Goal: Task Accomplishment & Management: Manage account settings

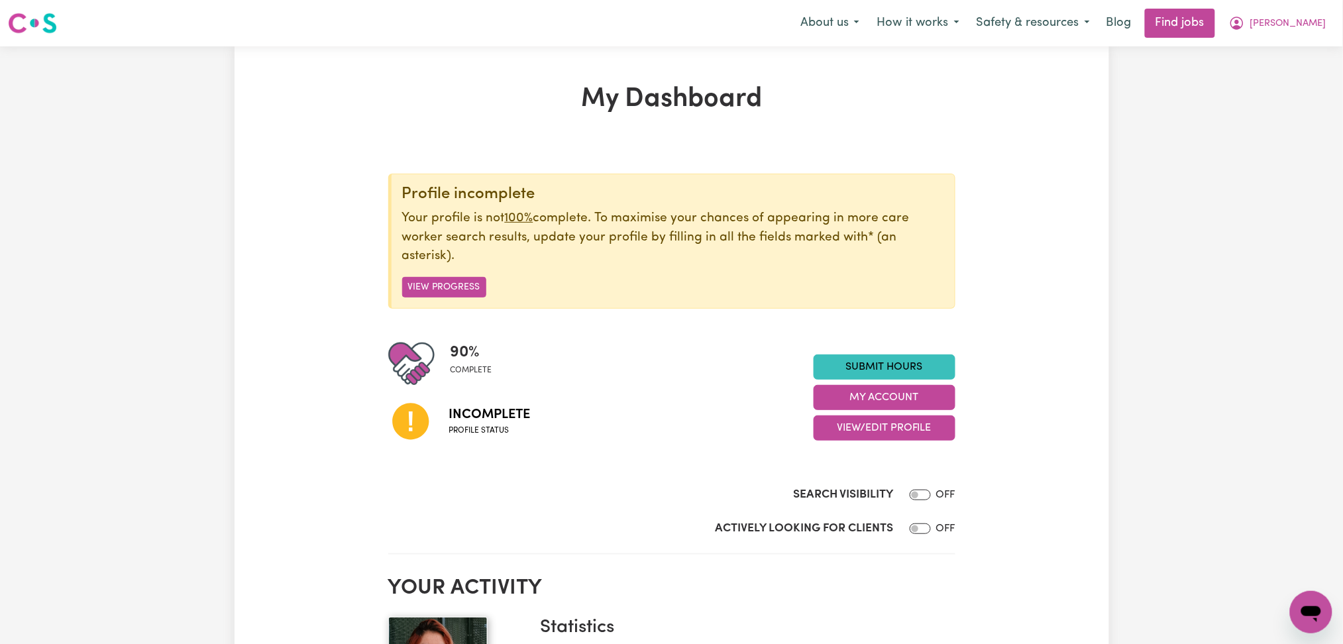
scroll to position [265, 0]
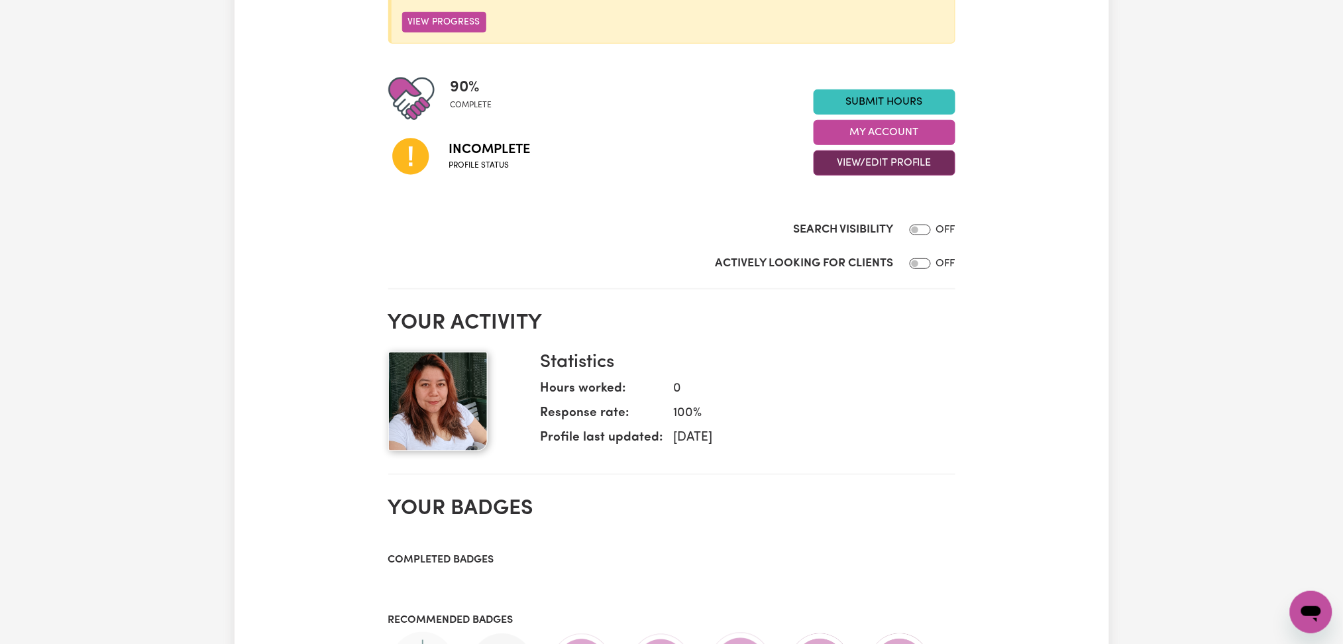
click at [846, 161] on button "View/Edit Profile" at bounding box center [884, 162] width 142 height 25
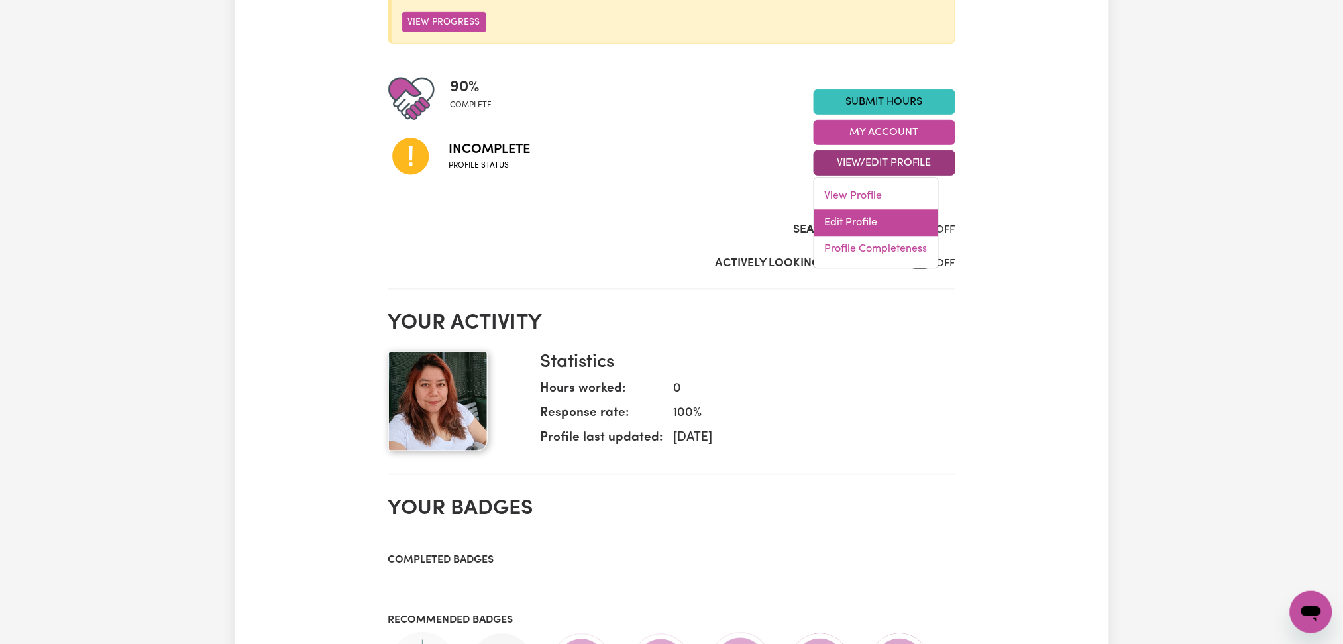
click at [845, 221] on link "Edit Profile" at bounding box center [876, 223] width 124 height 26
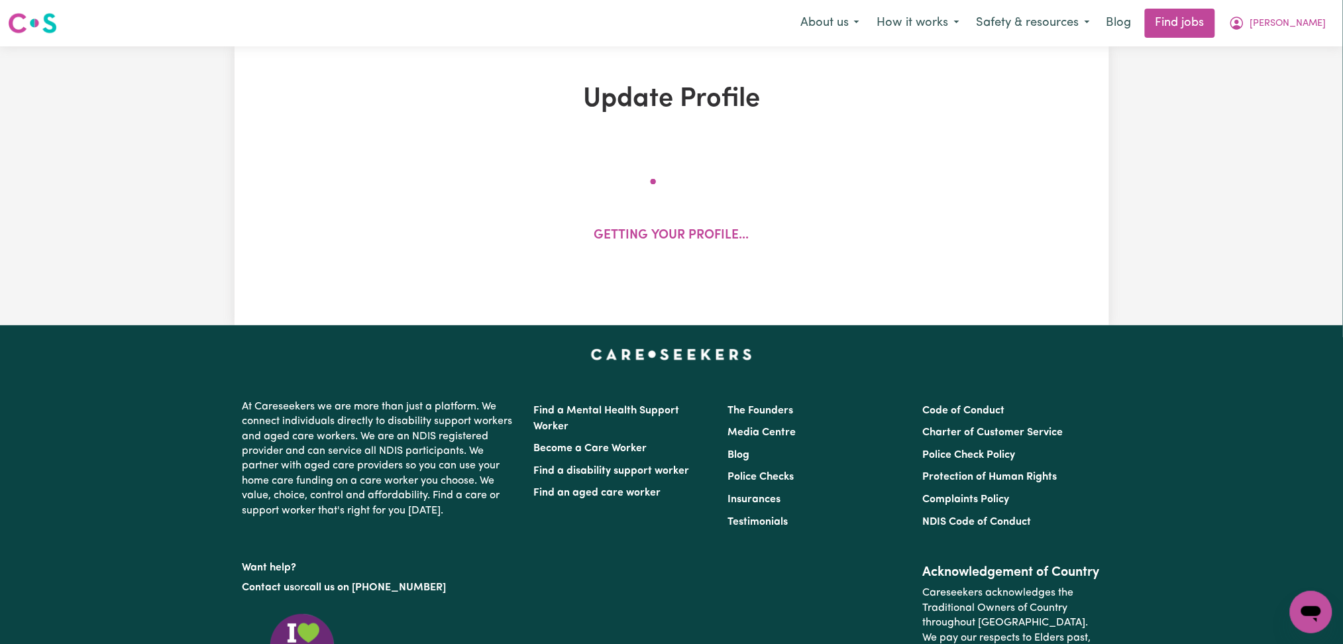
select select "[DEMOGRAPHIC_DATA]"
select select "Student Visa"
select select "Studying a healthcare related degree or qualification"
select select "37"
select select "40"
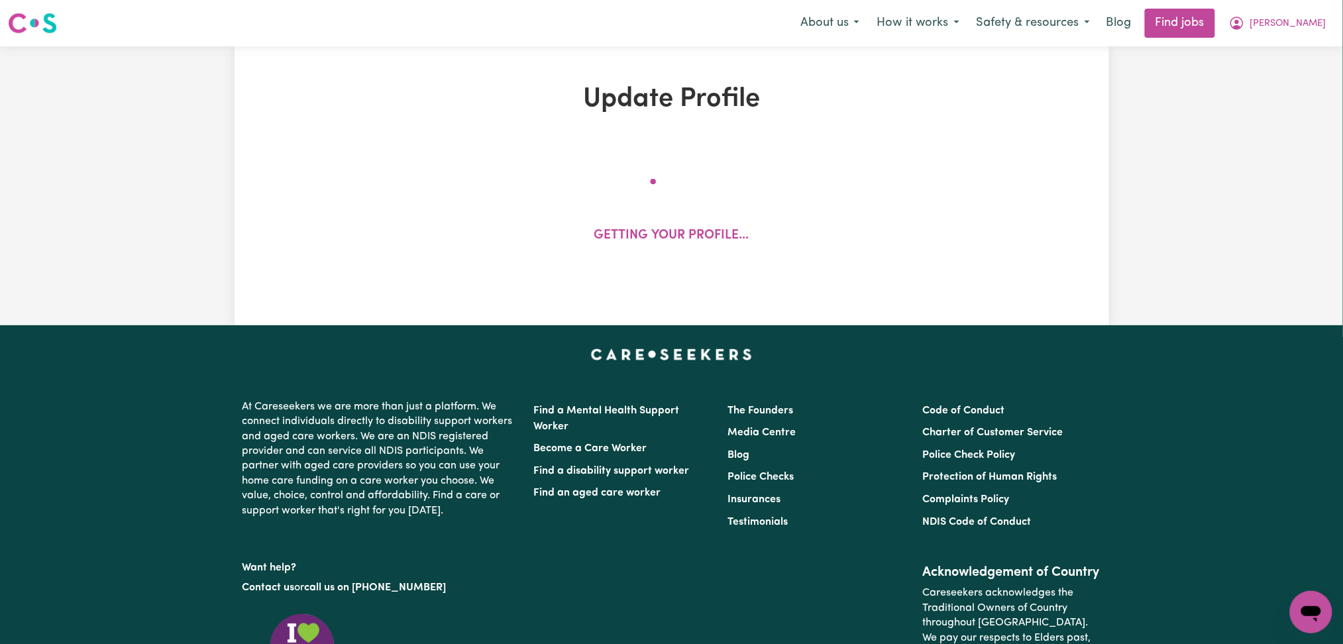
select select "45"
select select "65"
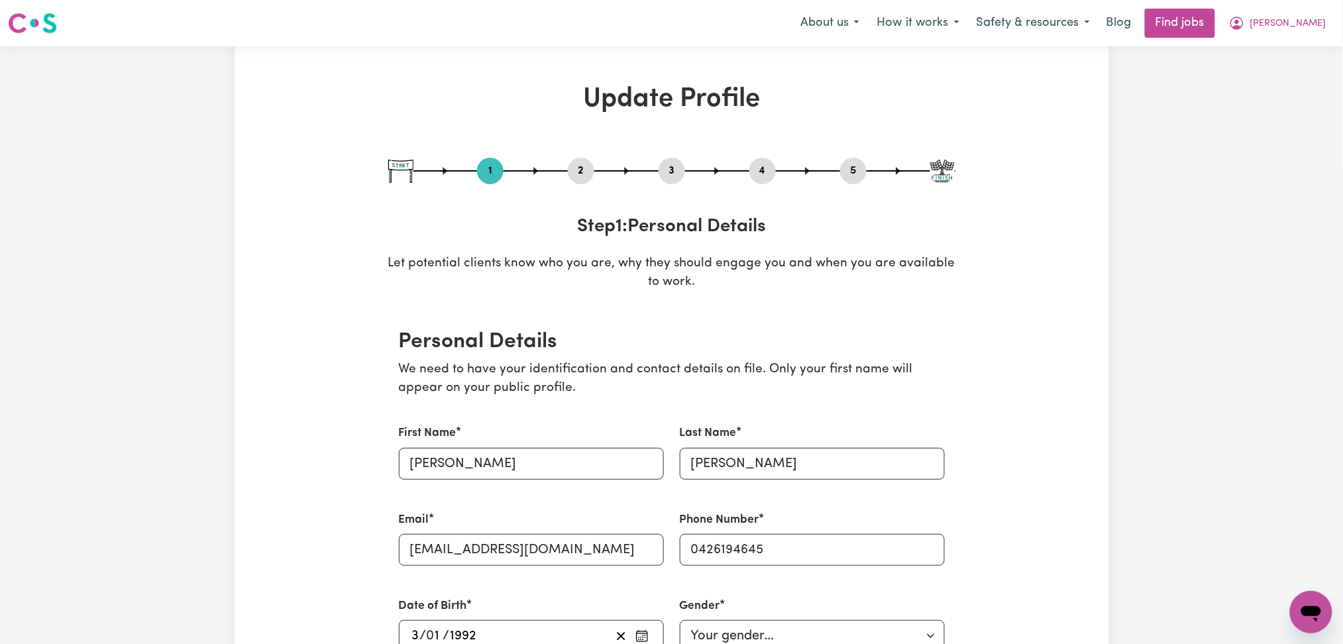
click at [581, 166] on button "2" at bounding box center [581, 170] width 26 height 17
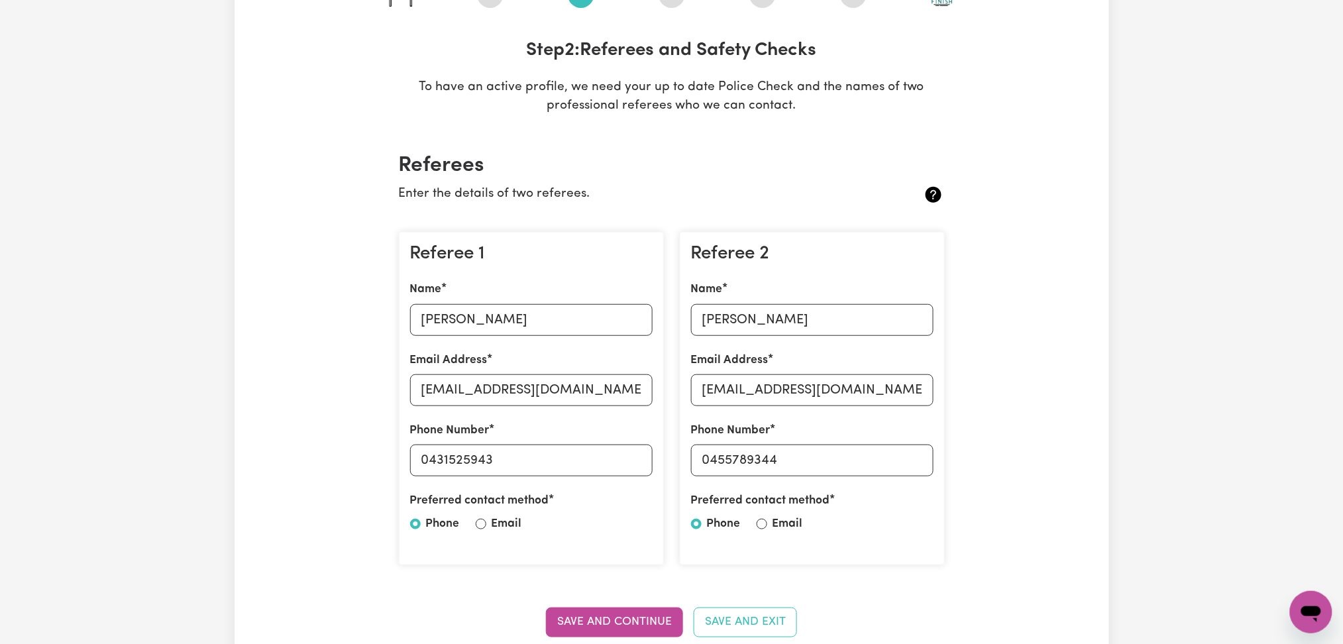
scroll to position [265, 0]
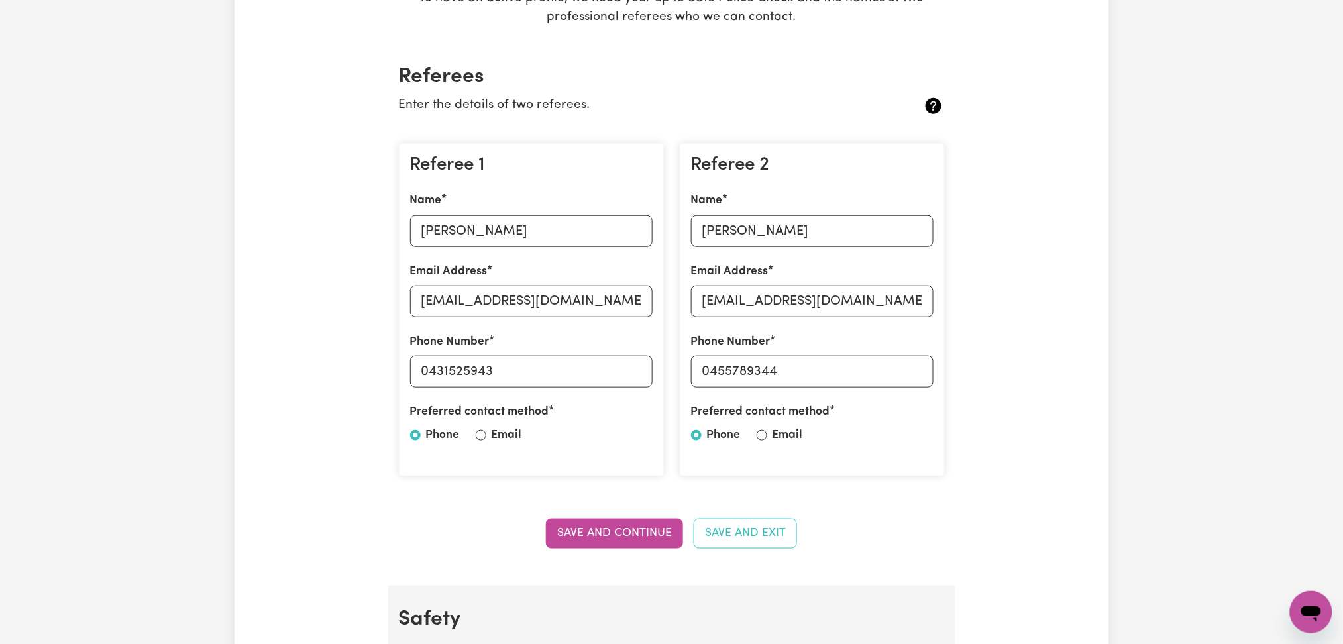
click at [537, 250] on div "Referee 1 Name [PERSON_NAME] Address [EMAIL_ADDRESS][DOMAIN_NAME] Phone Number …" at bounding box center [531, 310] width 265 height 334
click at [536, 226] on input "[PERSON_NAME]" at bounding box center [531, 231] width 242 height 32
click at [575, 286] on input "[EMAIL_ADDRESS][DOMAIN_NAME]" at bounding box center [531, 302] width 242 height 32
drag, startPoint x: 428, startPoint y: 364, endPoint x: 647, endPoint y: 358, distance: 218.7
click at [647, 358] on input "0431525943" at bounding box center [531, 372] width 242 height 32
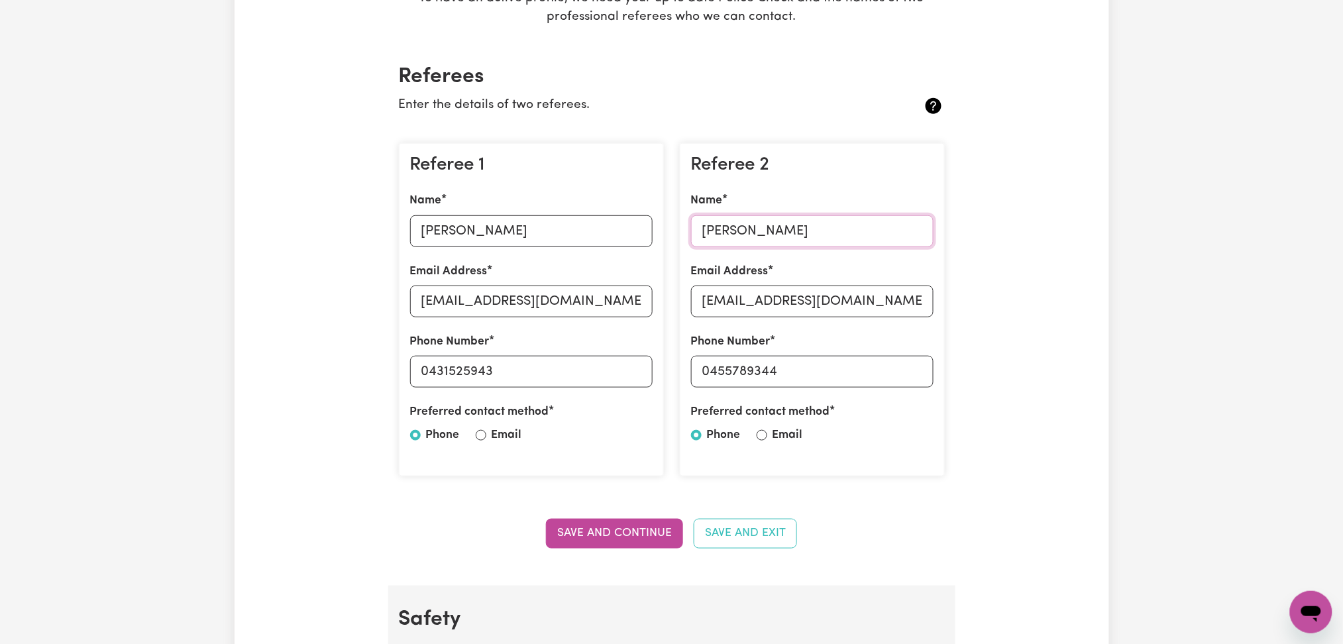
click at [722, 234] on input "[PERSON_NAME]" at bounding box center [812, 231] width 242 height 32
click at [852, 305] on input "[EMAIL_ADDRESS][DOMAIN_NAME]" at bounding box center [812, 302] width 242 height 32
drag, startPoint x: 707, startPoint y: 363, endPoint x: 893, endPoint y: 376, distance: 185.9
click at [893, 376] on input "0455789344" at bounding box center [812, 372] width 242 height 32
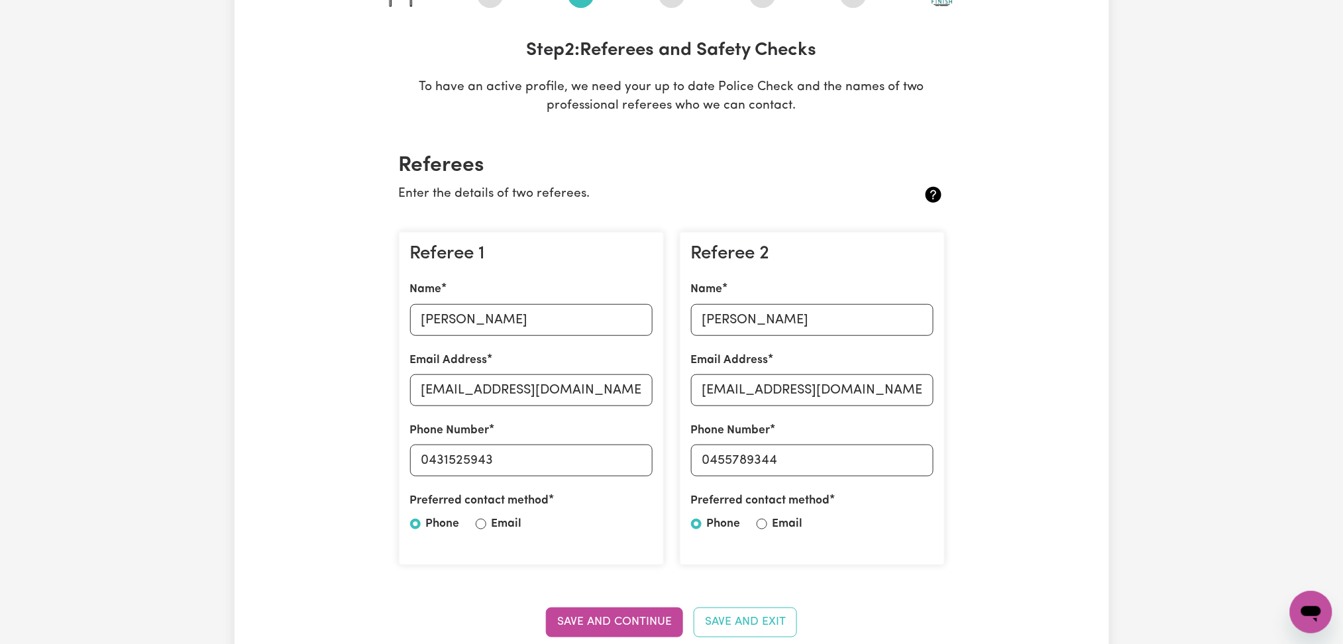
scroll to position [88, 0]
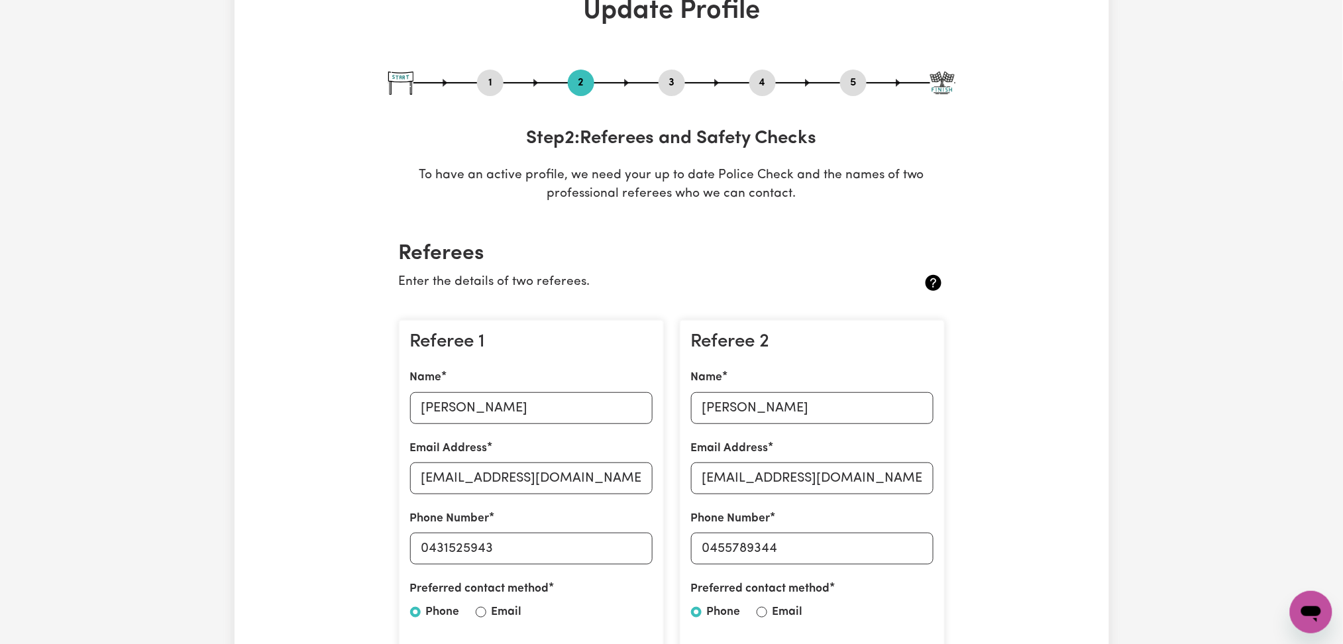
drag, startPoint x: 663, startPoint y: 83, endPoint x: 732, endPoint y: 93, distance: 69.6
click at [663, 84] on button "3" at bounding box center [671, 82] width 26 height 17
select select "2025"
select select "Certificate III (Individual Support)"
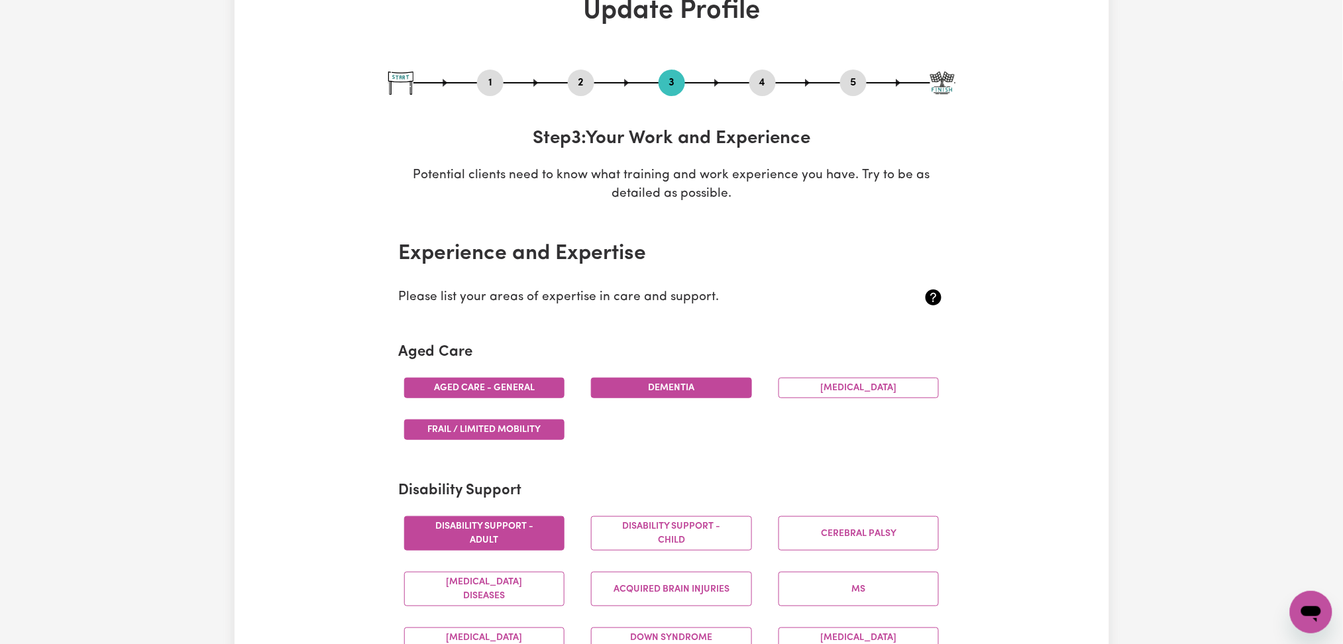
click at [766, 80] on button "4" at bounding box center [762, 82] width 26 height 17
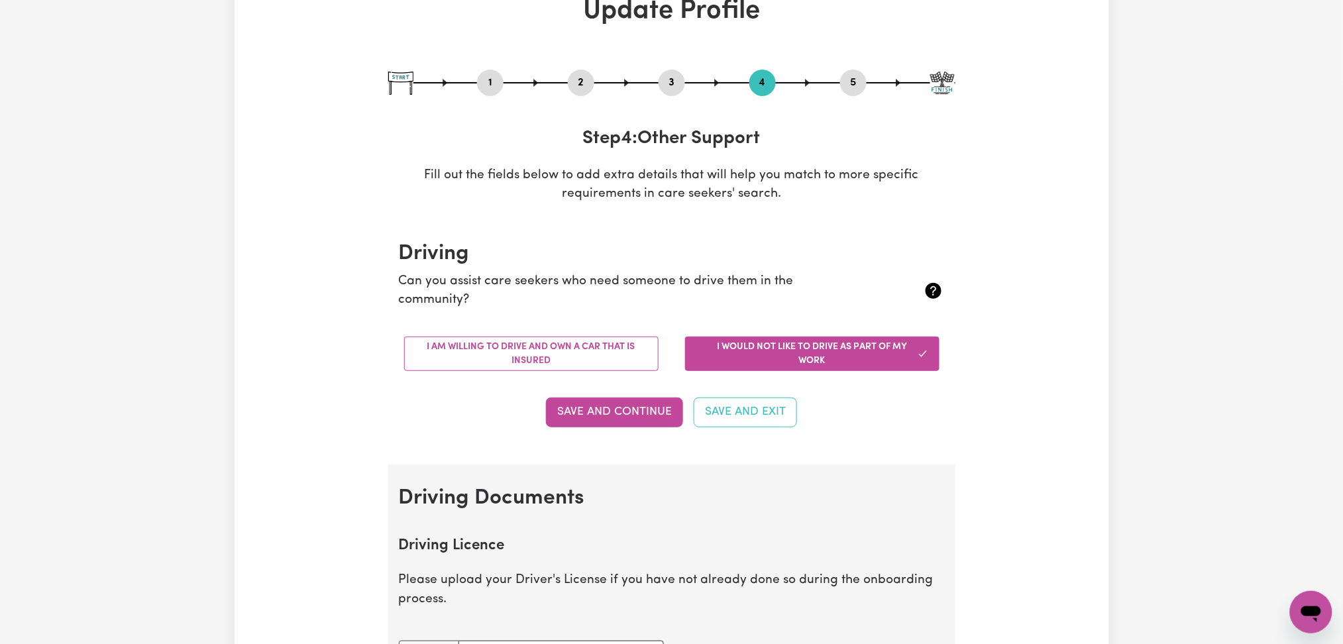
click at [857, 80] on button "5" at bounding box center [853, 82] width 26 height 17
select select "I am working in another industry"
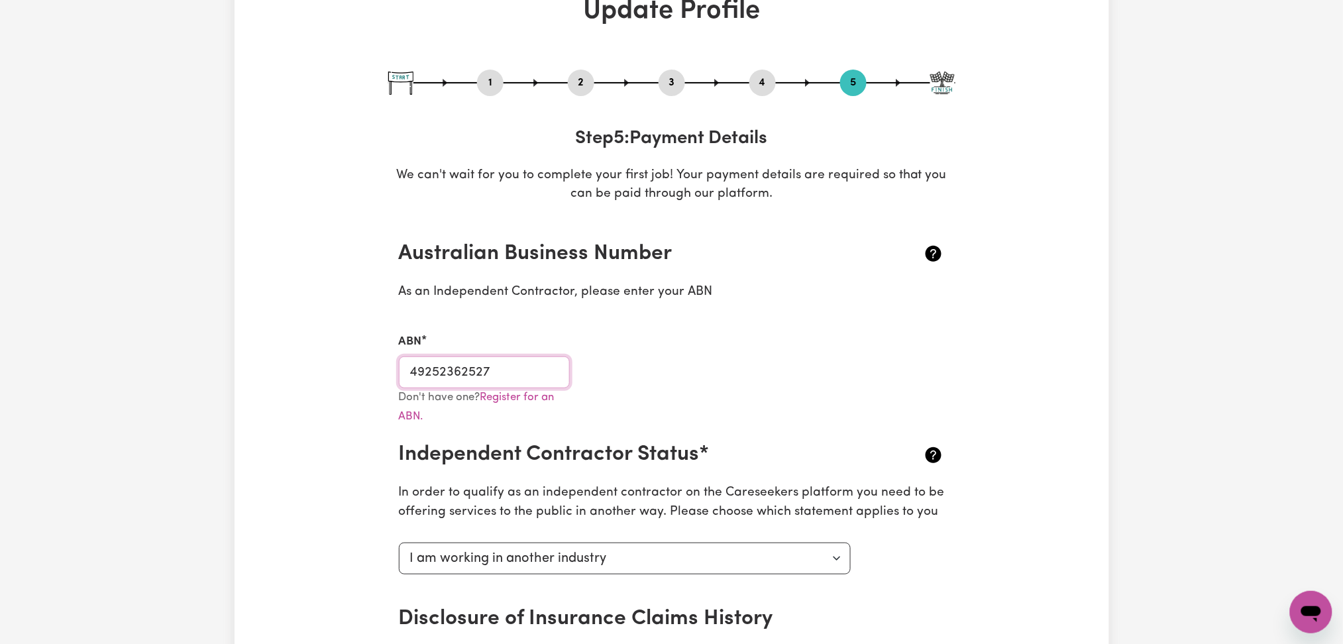
click at [486, 373] on input "49252362527" at bounding box center [485, 372] width 172 height 32
click at [660, 73] on div "1 2 3 4 5" at bounding box center [671, 83] width 567 height 26
click at [663, 78] on button "3" at bounding box center [671, 82] width 26 height 17
select select "2025"
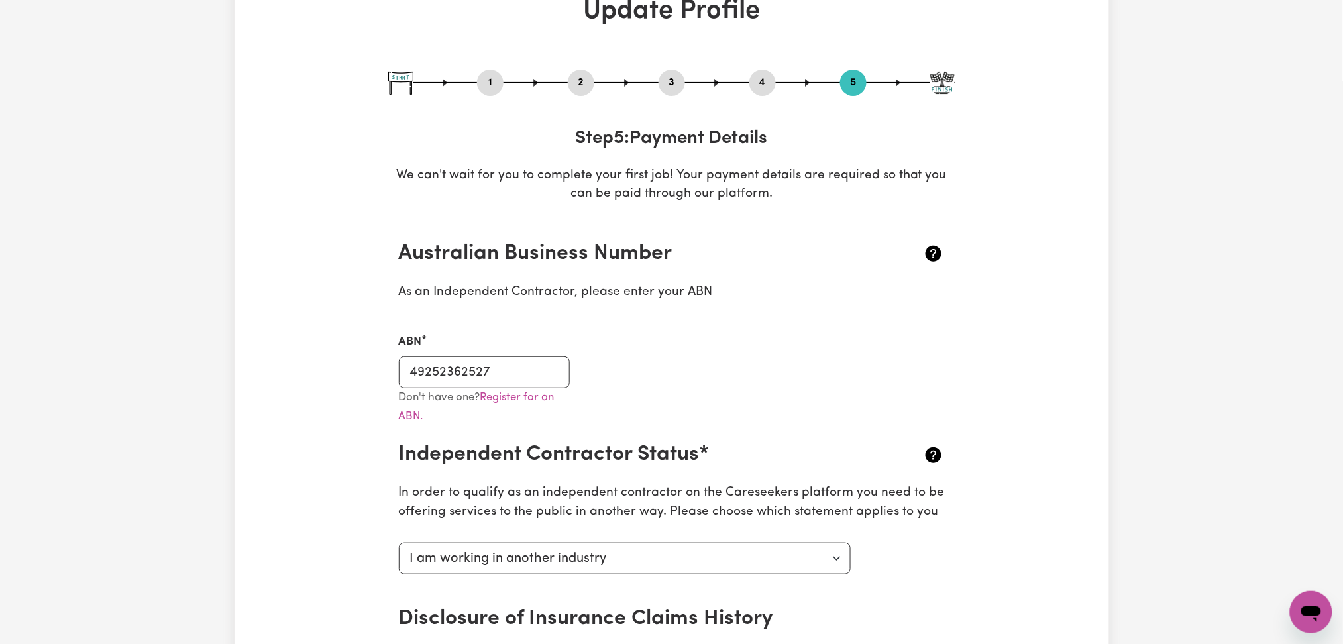
select select "Certificate III (Individual Support)"
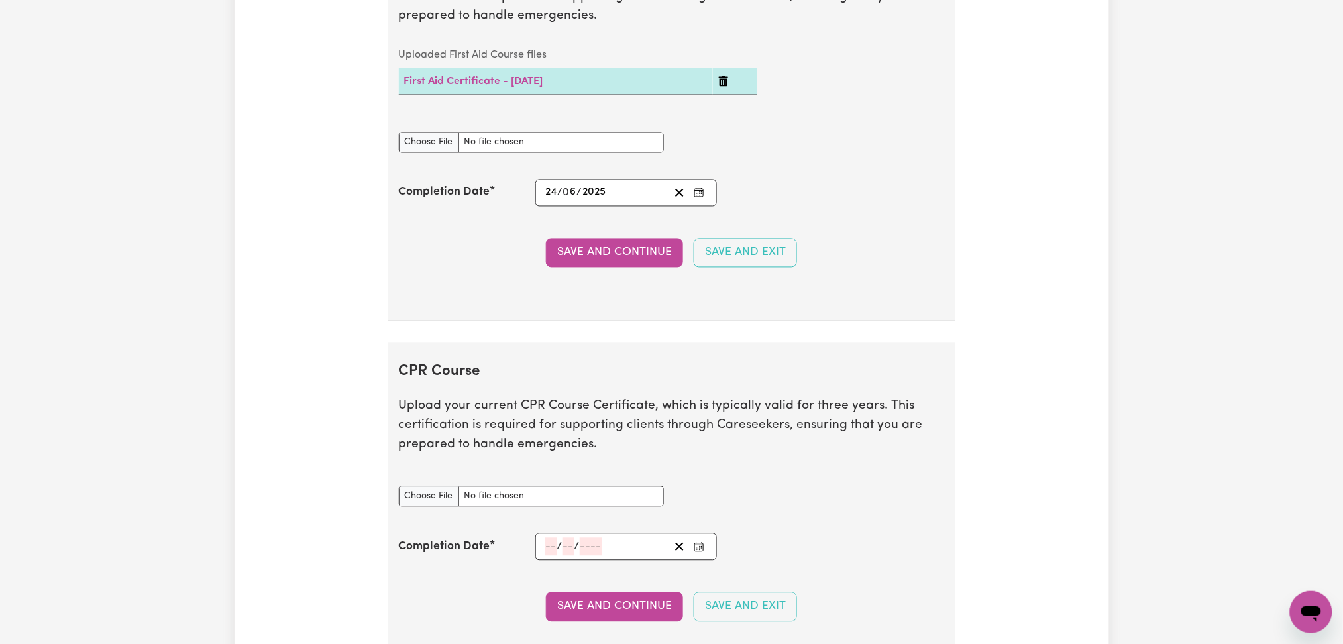
scroll to position [2826, 0]
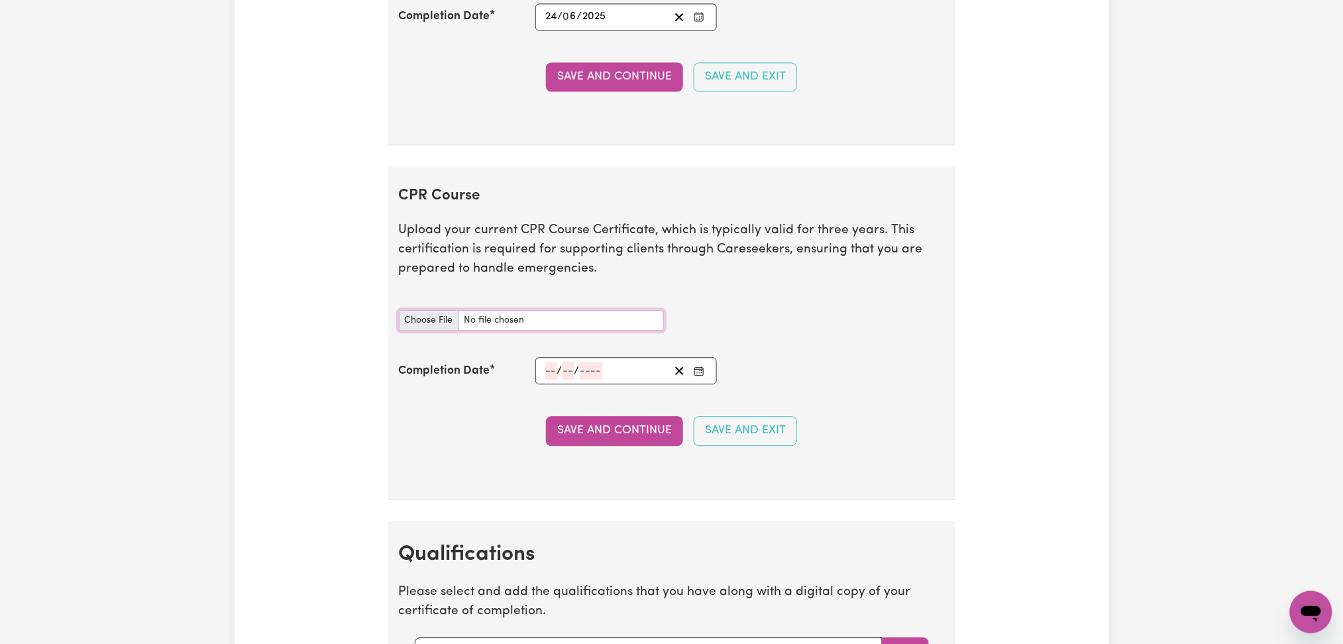
click at [418, 318] on input "CPR Course document" at bounding box center [531, 320] width 265 height 21
type input "C:\fakepath\[PERSON_NAME] [PERSON_NAME] CPR and First Aid Certificate 24062025.…"
click at [707, 369] on button "Enter the Completion Date of your CPR Course" at bounding box center [699, 371] width 19 height 18
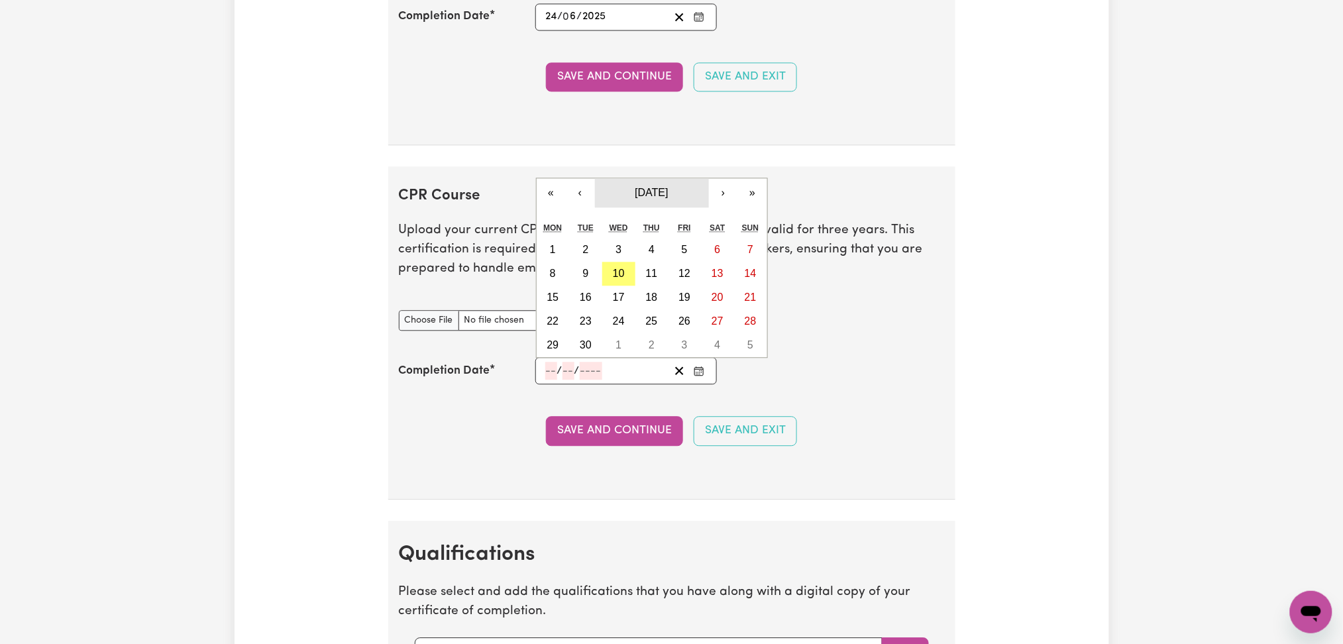
click at [635, 196] on span "[DATE]" at bounding box center [651, 192] width 33 height 11
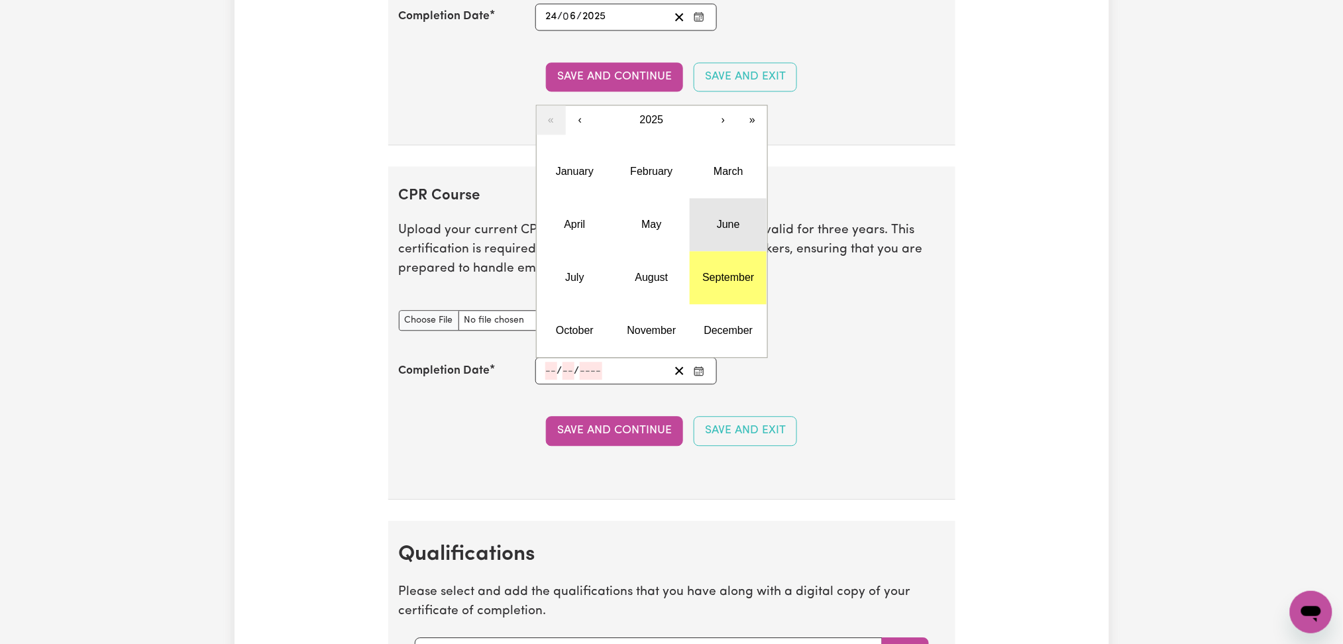
click at [698, 245] on button "June" at bounding box center [728, 224] width 77 height 53
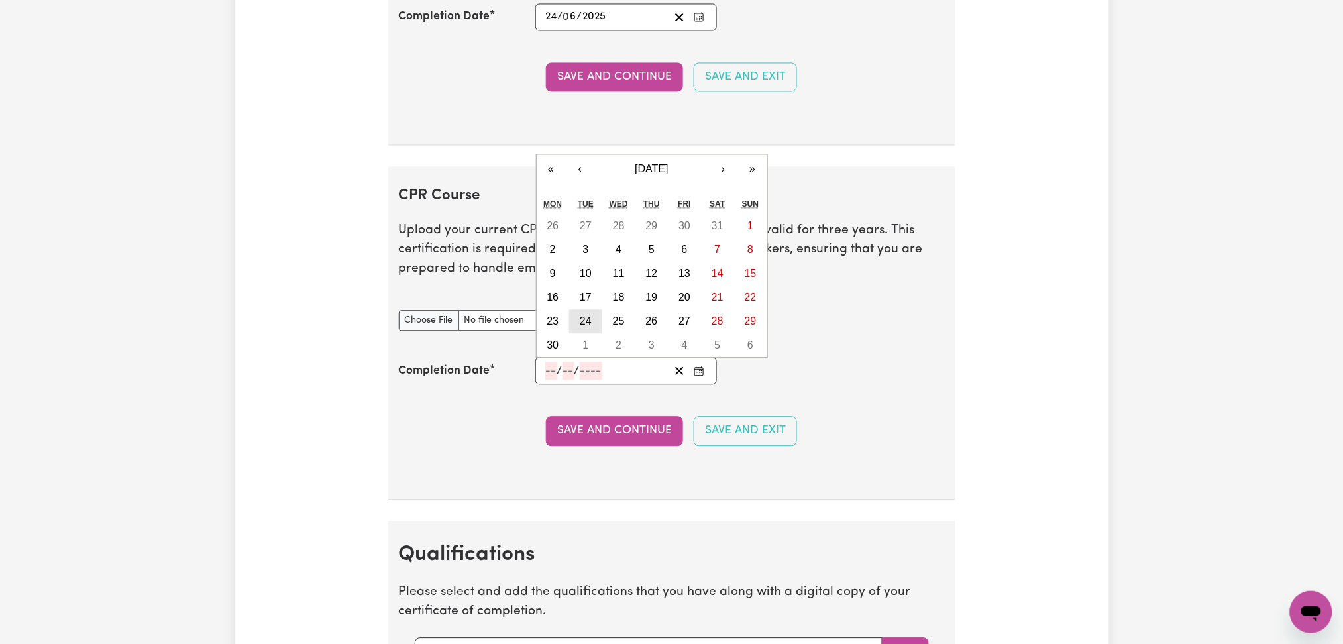
click at [582, 327] on abbr "24" at bounding box center [586, 320] width 12 height 11
type input "[DATE]"
type input "24"
type input "6"
type input "2025"
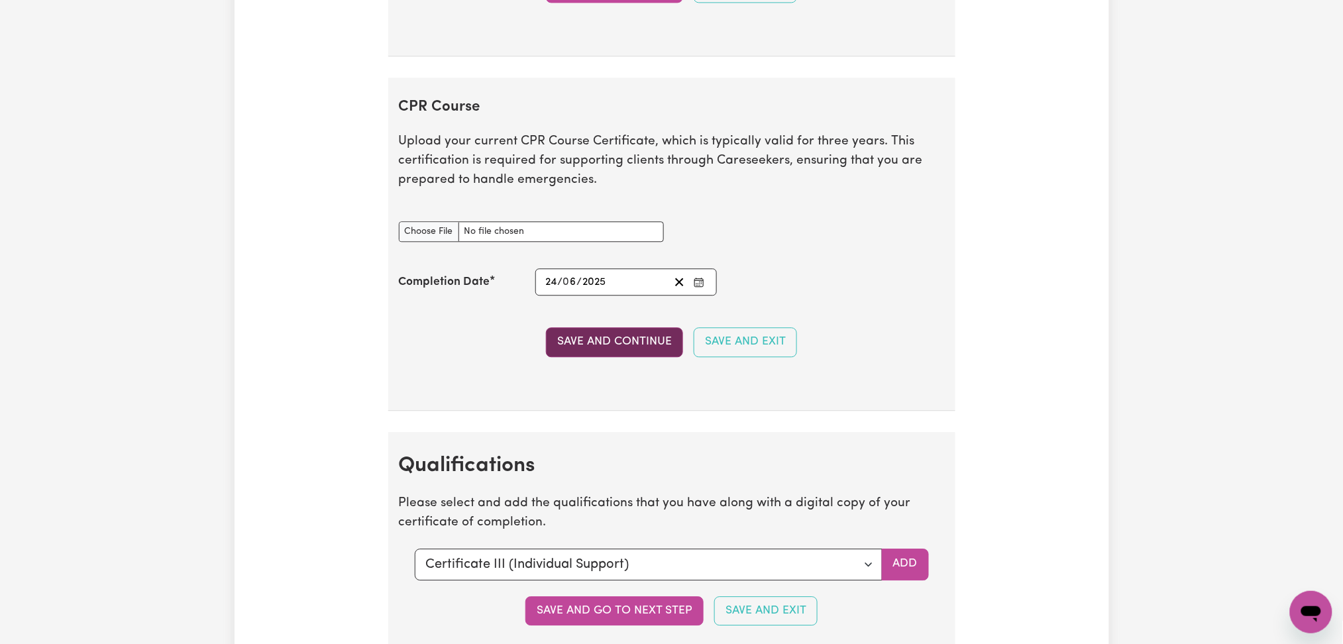
click at [564, 348] on button "Save and Continue" at bounding box center [614, 341] width 137 height 29
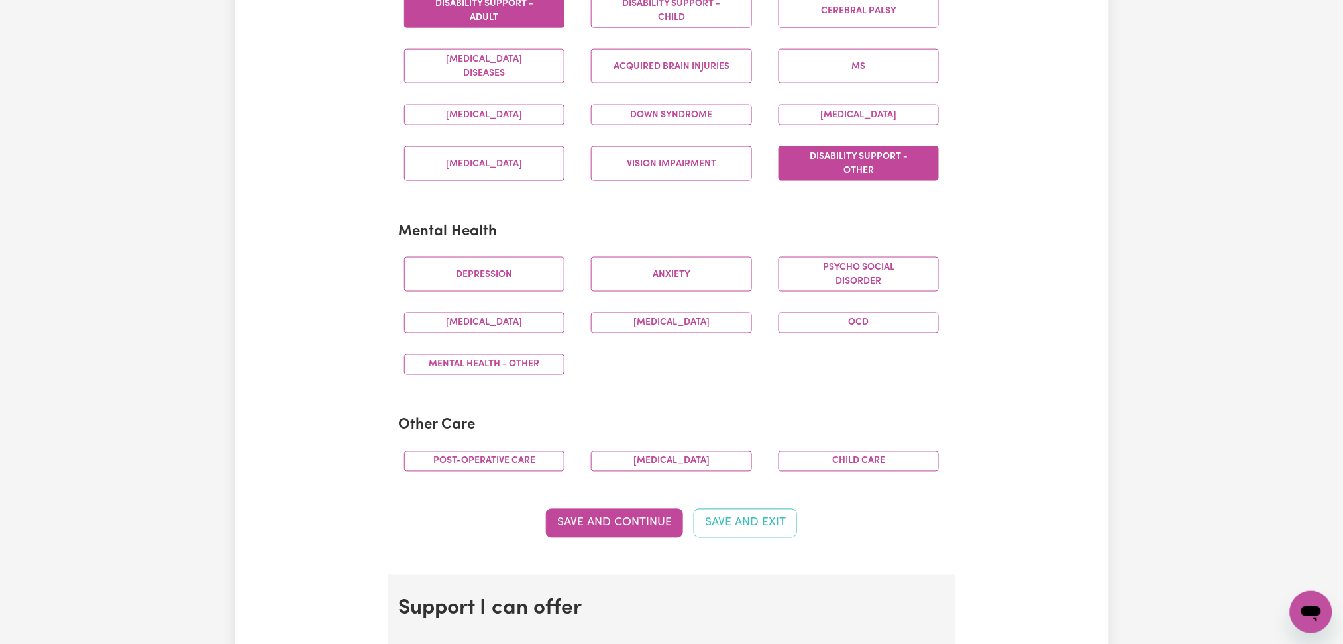
scroll to position [0, 0]
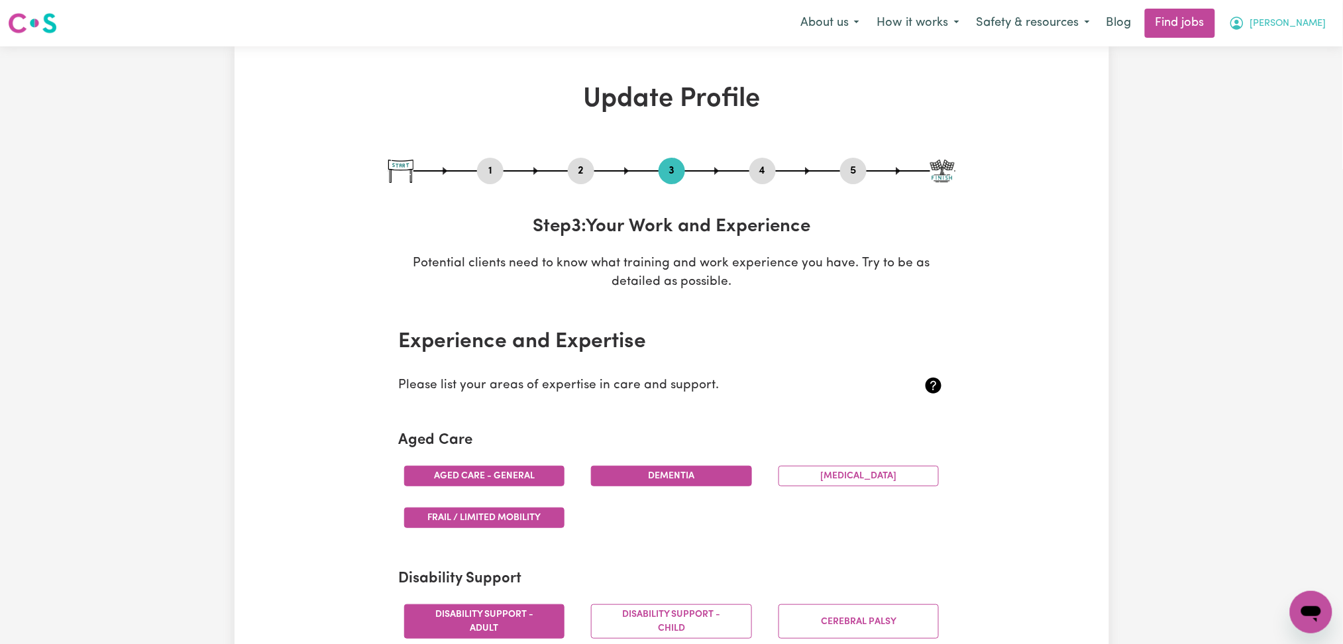
click at [1307, 19] on span "[PERSON_NAME]" at bounding box center [1288, 24] width 76 height 15
click at [1280, 74] on link "My Dashboard" at bounding box center [1282, 76] width 105 height 25
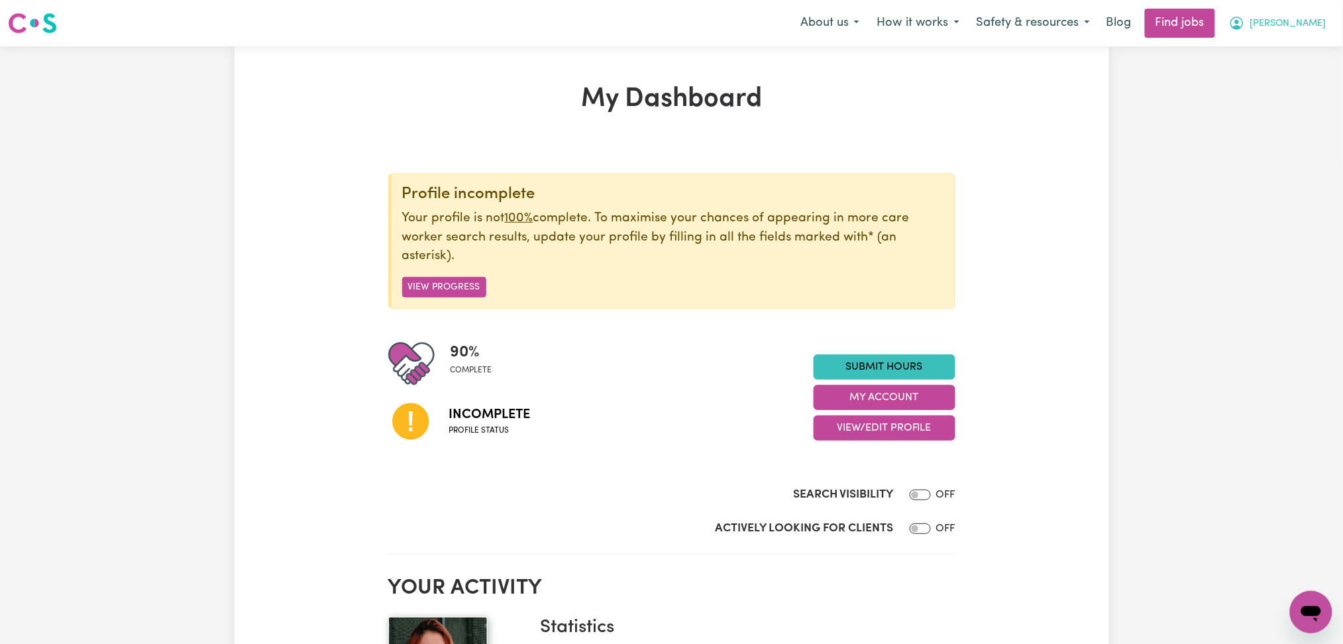
click at [1297, 17] on span "[PERSON_NAME]" at bounding box center [1288, 24] width 76 height 15
click at [1265, 111] on link "Logout" at bounding box center [1282, 101] width 105 height 25
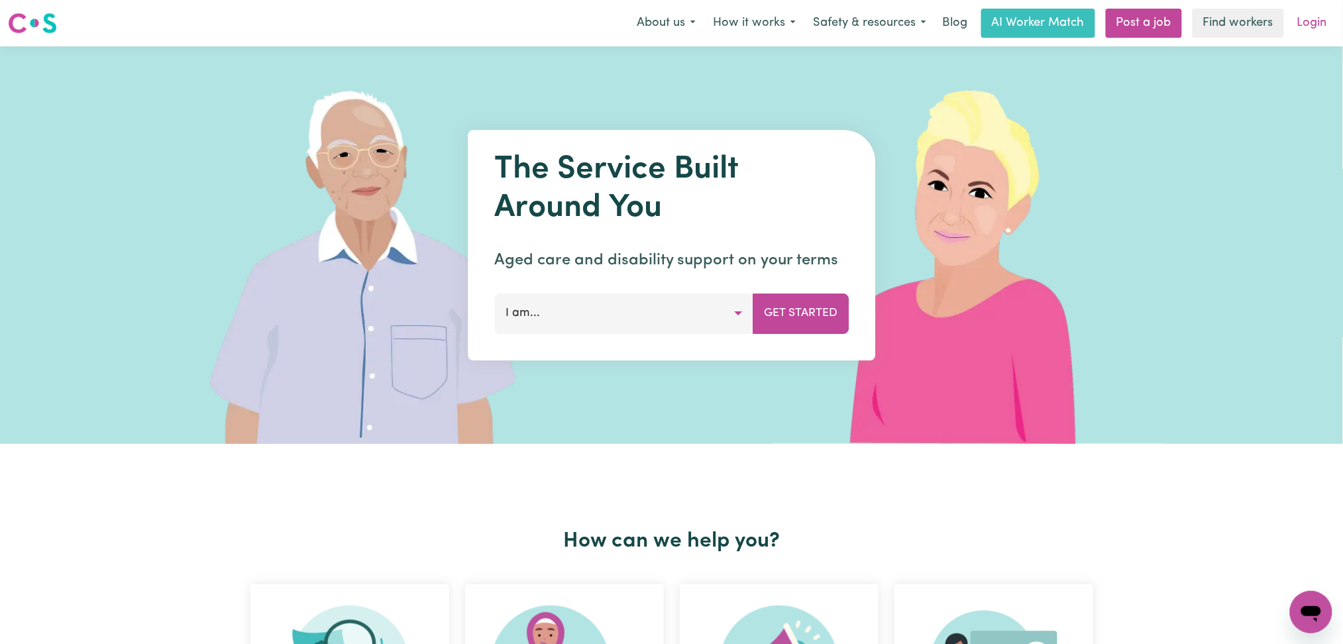
click at [1301, 24] on link "Login" at bounding box center [1312, 23] width 46 height 29
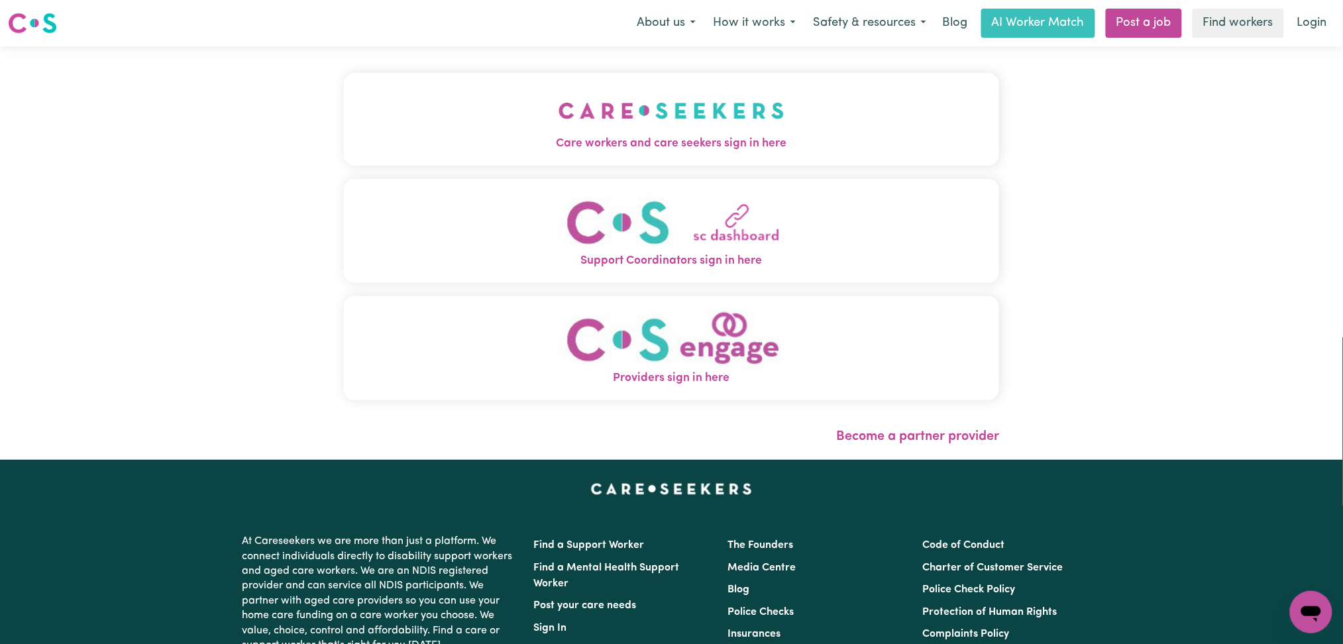
click at [468, 90] on button "Care workers and care seekers sign in here" at bounding box center [672, 119] width 656 height 93
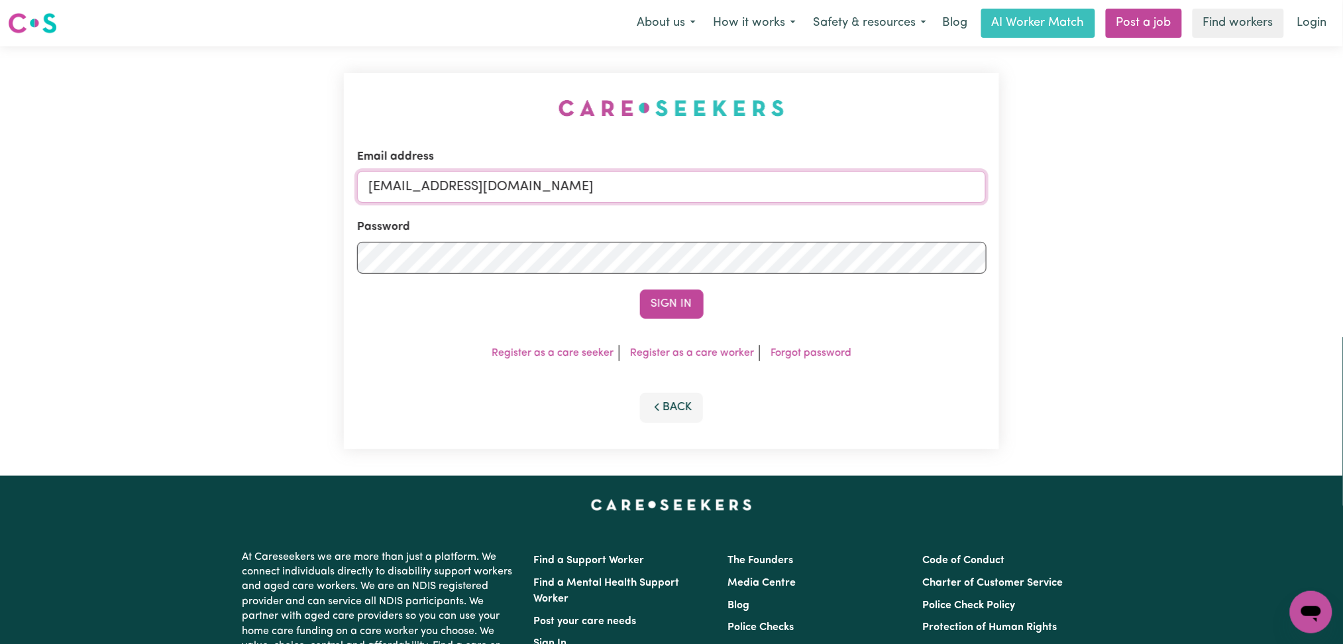
click at [506, 180] on input "[EMAIL_ADDRESS][DOMAIN_NAME]" at bounding box center [671, 187] width 629 height 32
drag, startPoint x: 439, startPoint y: 178, endPoint x: 711, endPoint y: 184, distance: 272.3
click at [711, 184] on input "Superuser~[EMAIL_ADDRESS][DOMAIN_NAME]" at bounding box center [671, 187] width 629 height 32
type input "Superuser~[EMAIL_ADDRESS][DOMAIN_NAME]"
click at [662, 305] on button "Sign In" at bounding box center [672, 303] width 64 height 29
